Goal: Contribute content

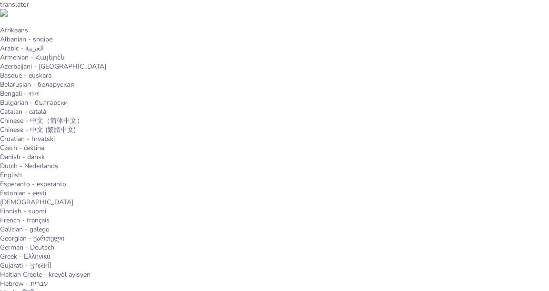
type input "Tendencias Actuales en Software Administrativo y Contable"
checkbox input "true"
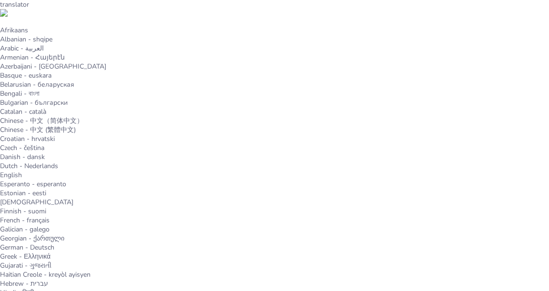
checkbox input "true"
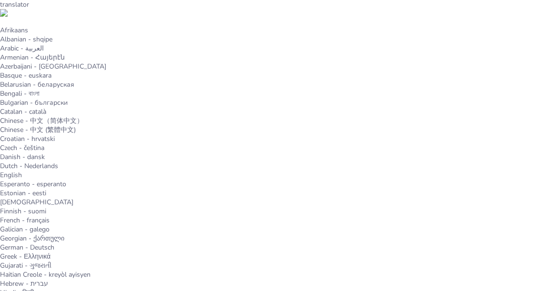
checkbox input "true"
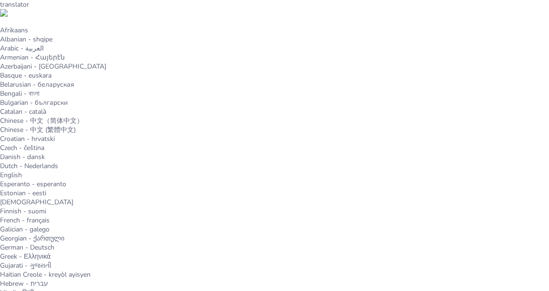
checkbox input "true"
type textarea "La optimización de procesos es uno de los beneficios más significativos del sof…"
checkbox input "true"
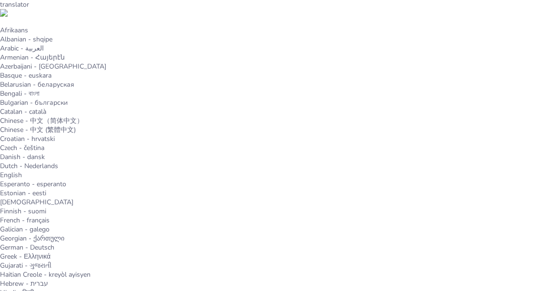
checkbox input "true"
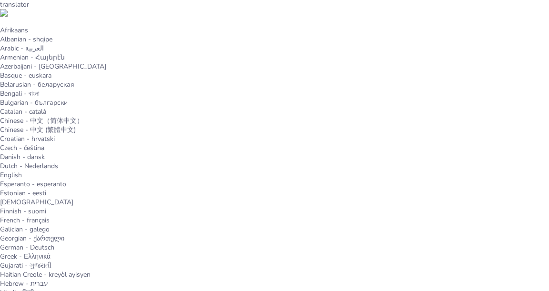
checkbox input "true"
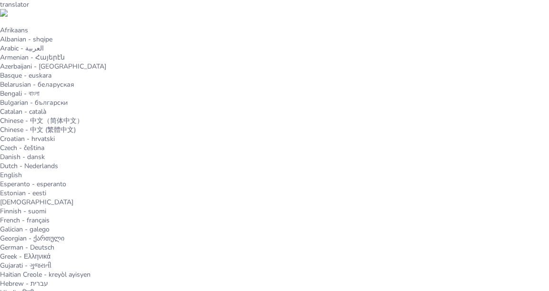
checkbox input "true"
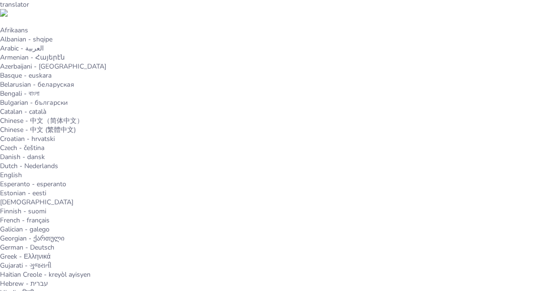
checkbox input "true"
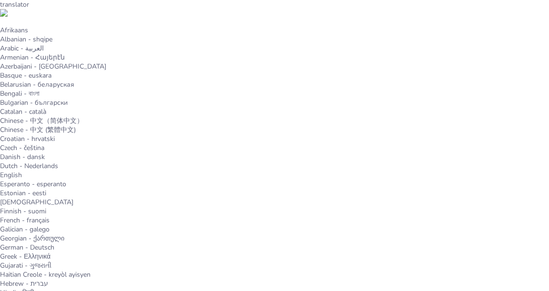
checkbox input "true"
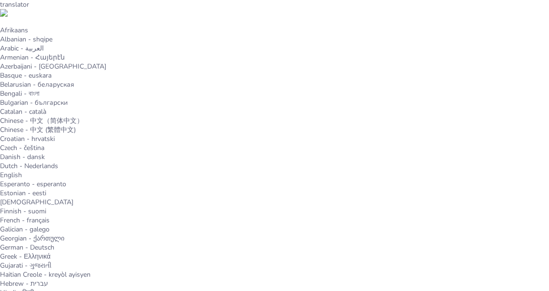
checkbox input "true"
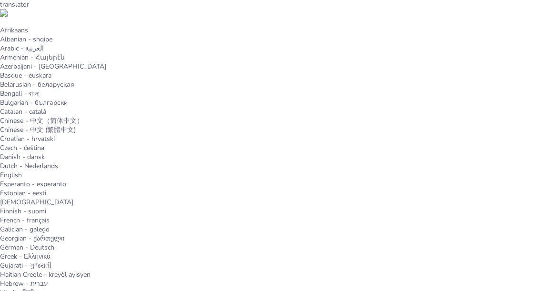
checkbox input "true"
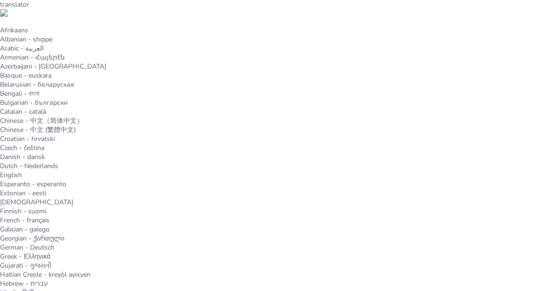
checkbox input "true"
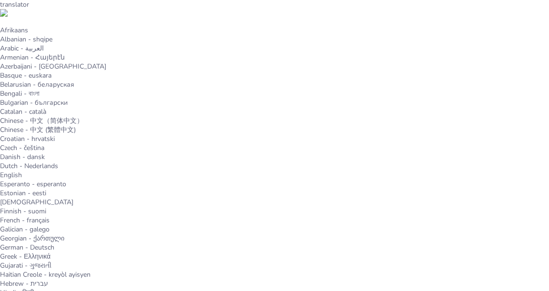
checkbox input "true"
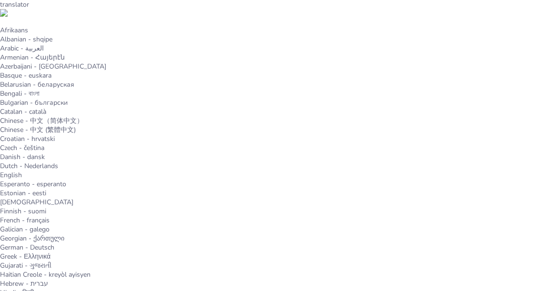
checkbox input "true"
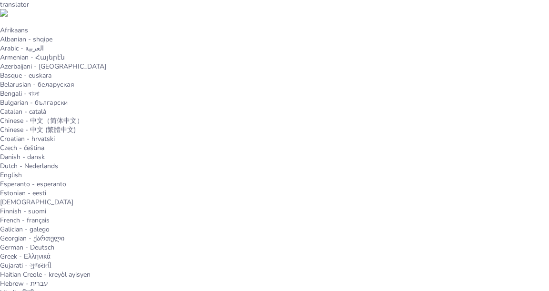
type textarea "El control preciso de las finanzas es fundamental para cualquier empresa, y el …"
checkbox input "true"
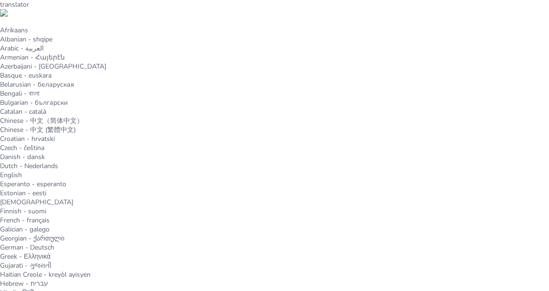
checkbox input "true"
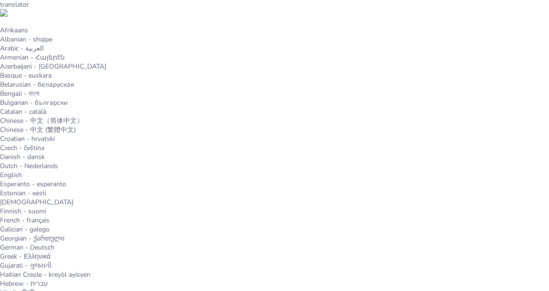
checkbox input "true"
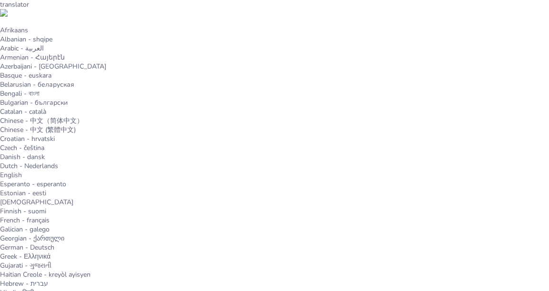
checkbox input "true"
type textarea "La optimización de procesos es uno de los beneficios más significativos del sof…"
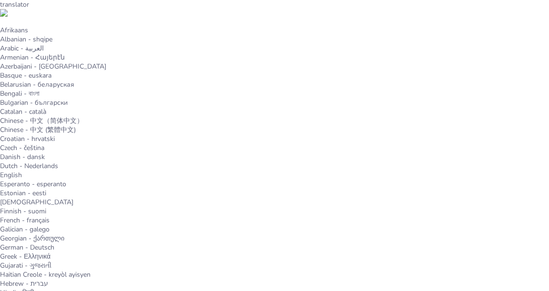
checkbox input "true"
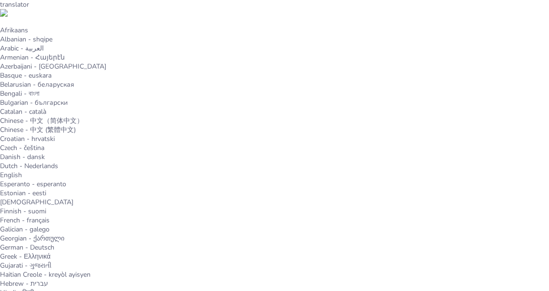
scroll to position [132, 0]
checkbox input "true"
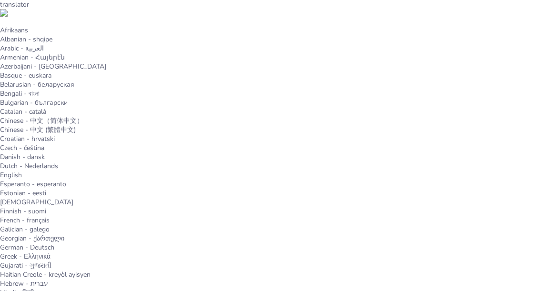
checkbox input "true"
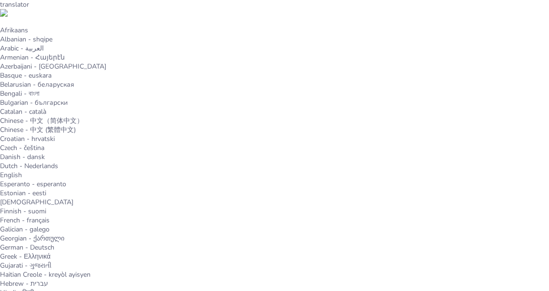
checkbox input "true"
type textarea "El control preciso de las finanzas es fundamental para cualquier empresa, y el …"
checkbox input "true"
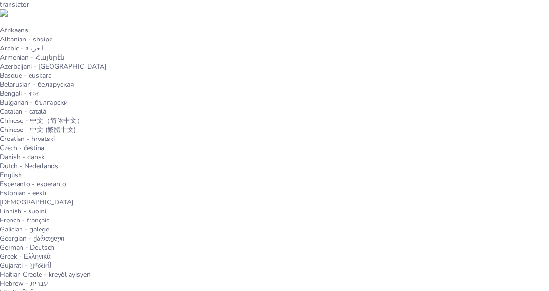
checkbox input "true"
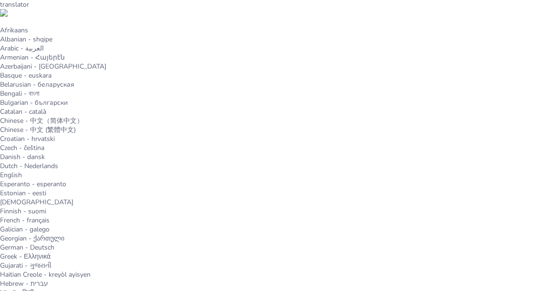
checkbox input "true"
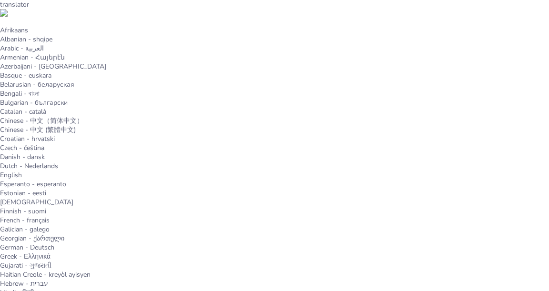
checkbox input "true"
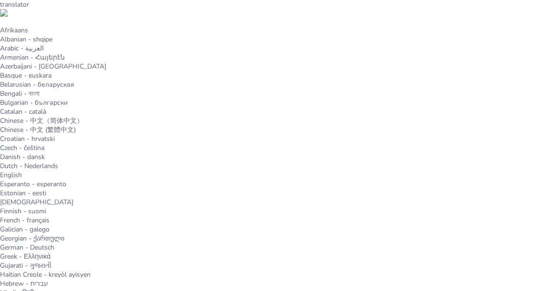
type textarea "La reducción de errores es uno de los principales beneficios de la automatizaci…"
checkbox input "true"
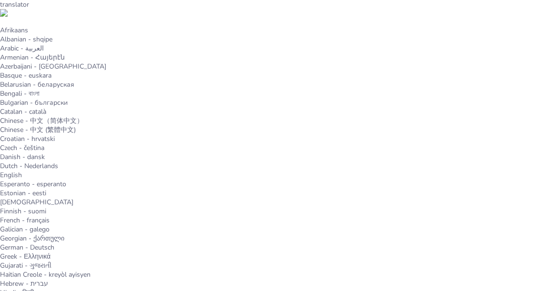
checkbox input "true"
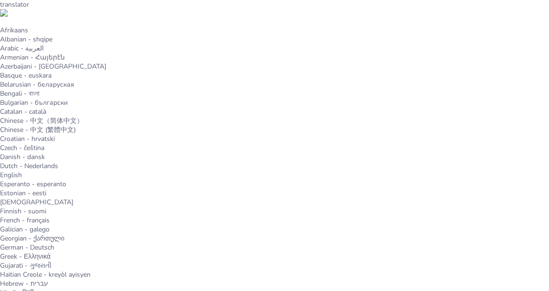
checkbox input "true"
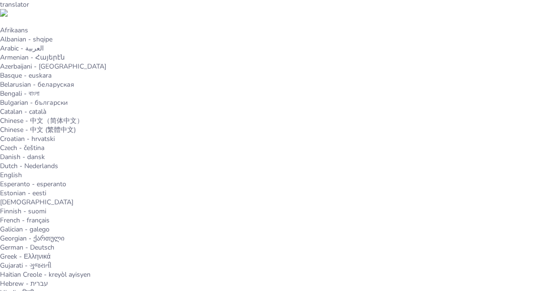
checkbox input "true"
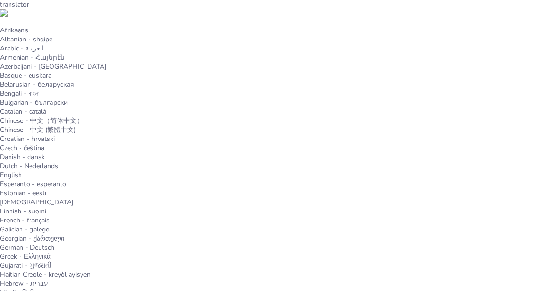
checkbox input "true"
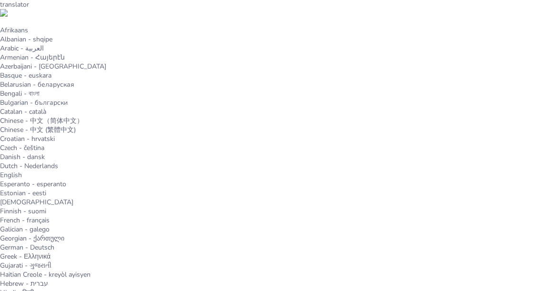
checkbox input "true"
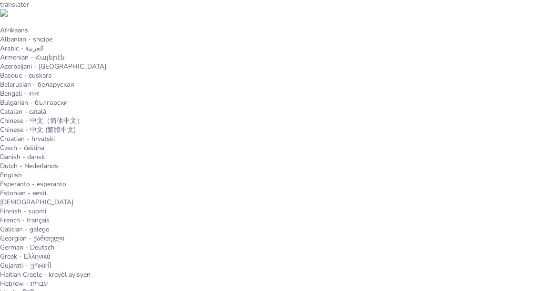
checkbox input "true"
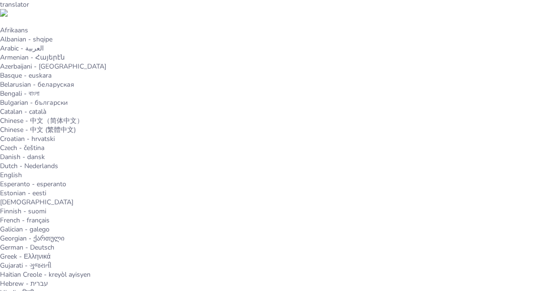
checkbox input "true"
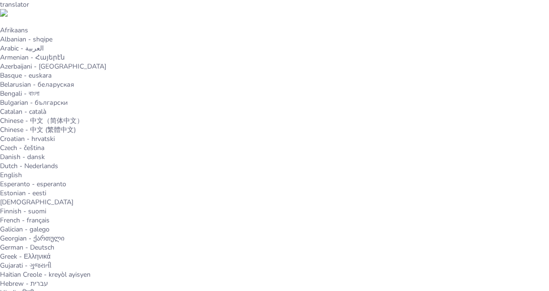
checkbox input "true"
type textarea "La gestión más fluida de la información es crucial para el éxito empresarial, y…"
checkbox input "true"
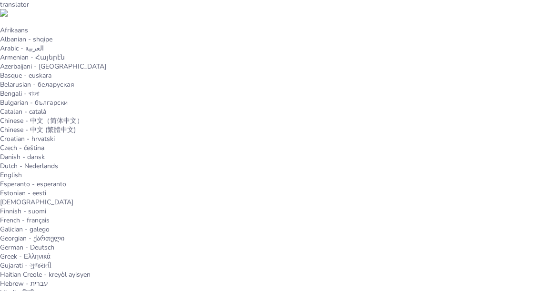
checkbox input "true"
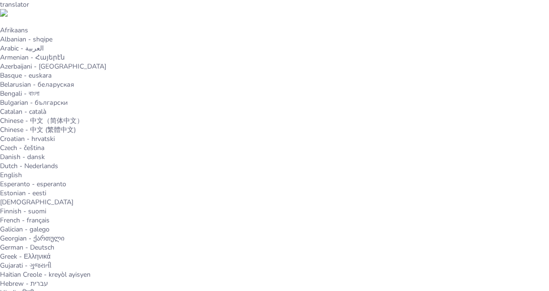
checkbox input "true"
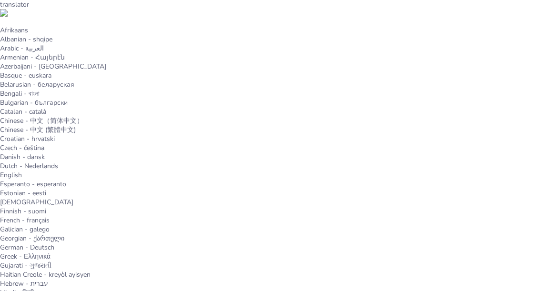
checkbox input "true"
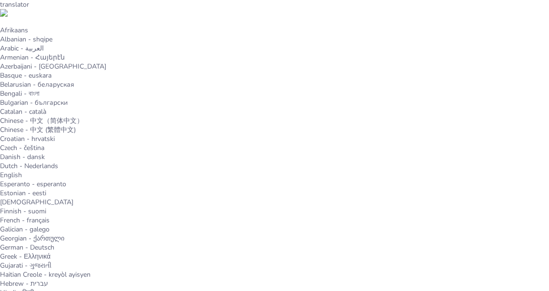
checkbox input "true"
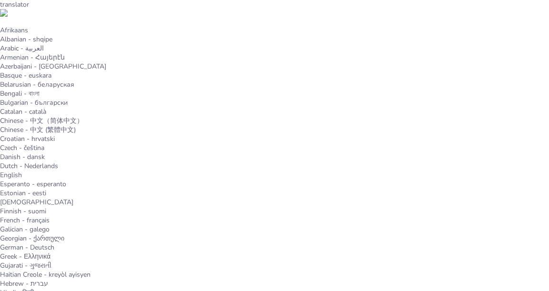
checkbox input "true"
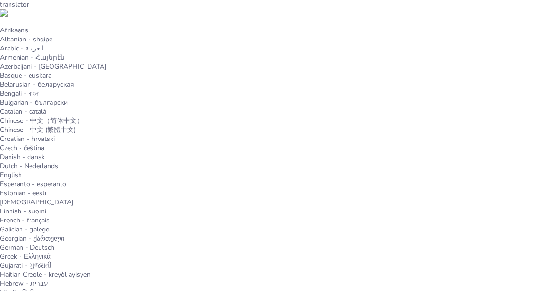
checkbox input "true"
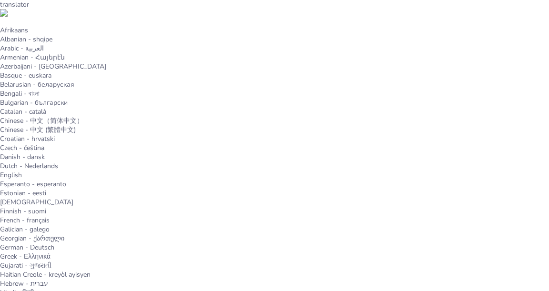
scroll to position [139, 0]
checkbox input "true"
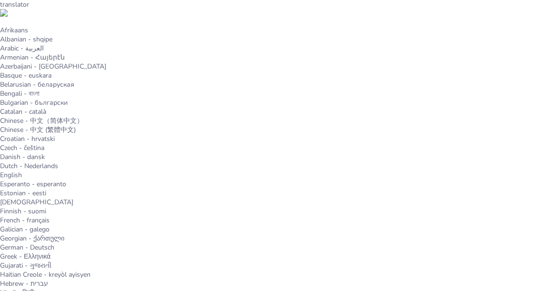
checkbox input "true"
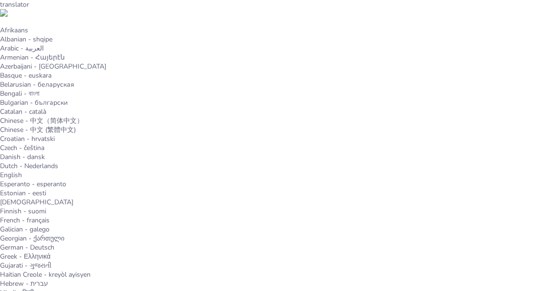
checkbox input "true"
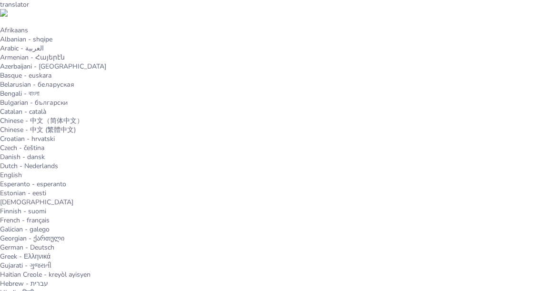
scroll to position [0, 0]
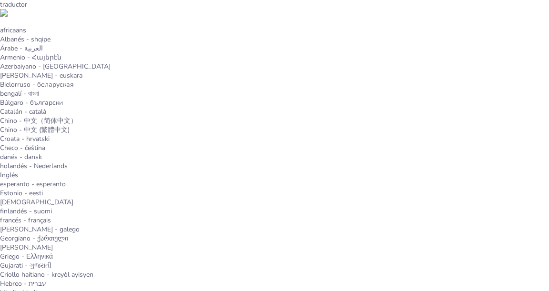
scroll to position [15, 0]
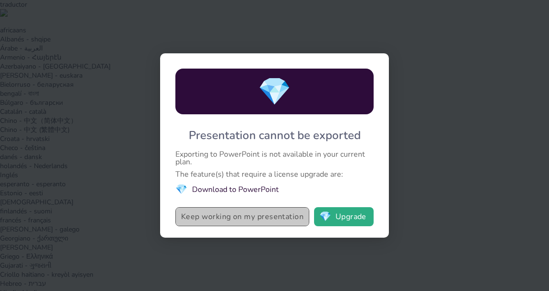
click at [286, 222] on button "Keep working on my presentation" at bounding box center [242, 216] width 134 height 19
